Goal: Task Accomplishment & Management: Complete application form

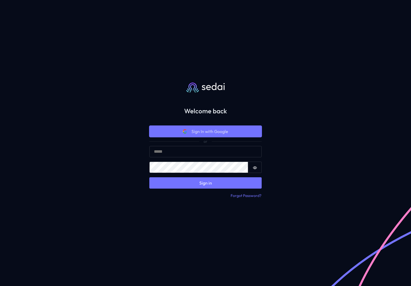
click at [200, 134] on span "Sign In with Google" at bounding box center [209, 131] width 37 height 6
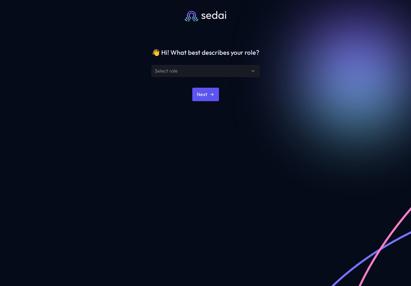
click at [195, 71] on div "Select role" at bounding box center [202, 71] width 95 height 6
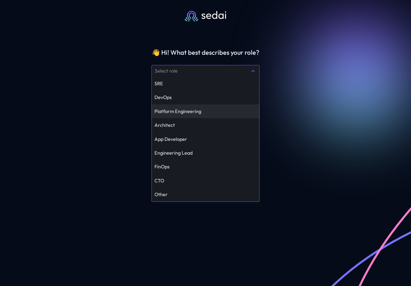
click at [190, 110] on div "Platform Engineering" at bounding box center [205, 111] width 102 height 6
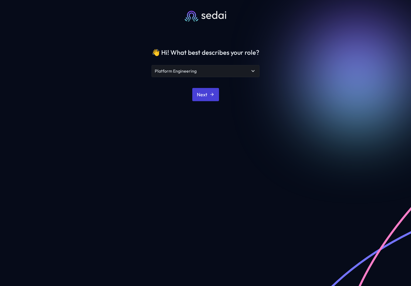
click at [204, 97] on button "Next" at bounding box center [205, 94] width 27 height 13
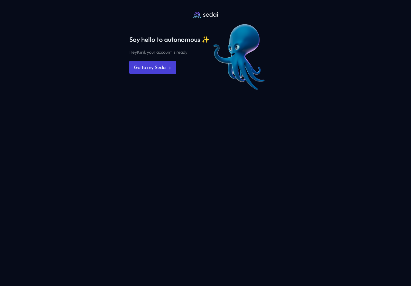
click at [149, 67] on link "Go to my Sedai" at bounding box center [152, 67] width 47 height 13
